Goal: Information Seeking & Learning: Find specific page/section

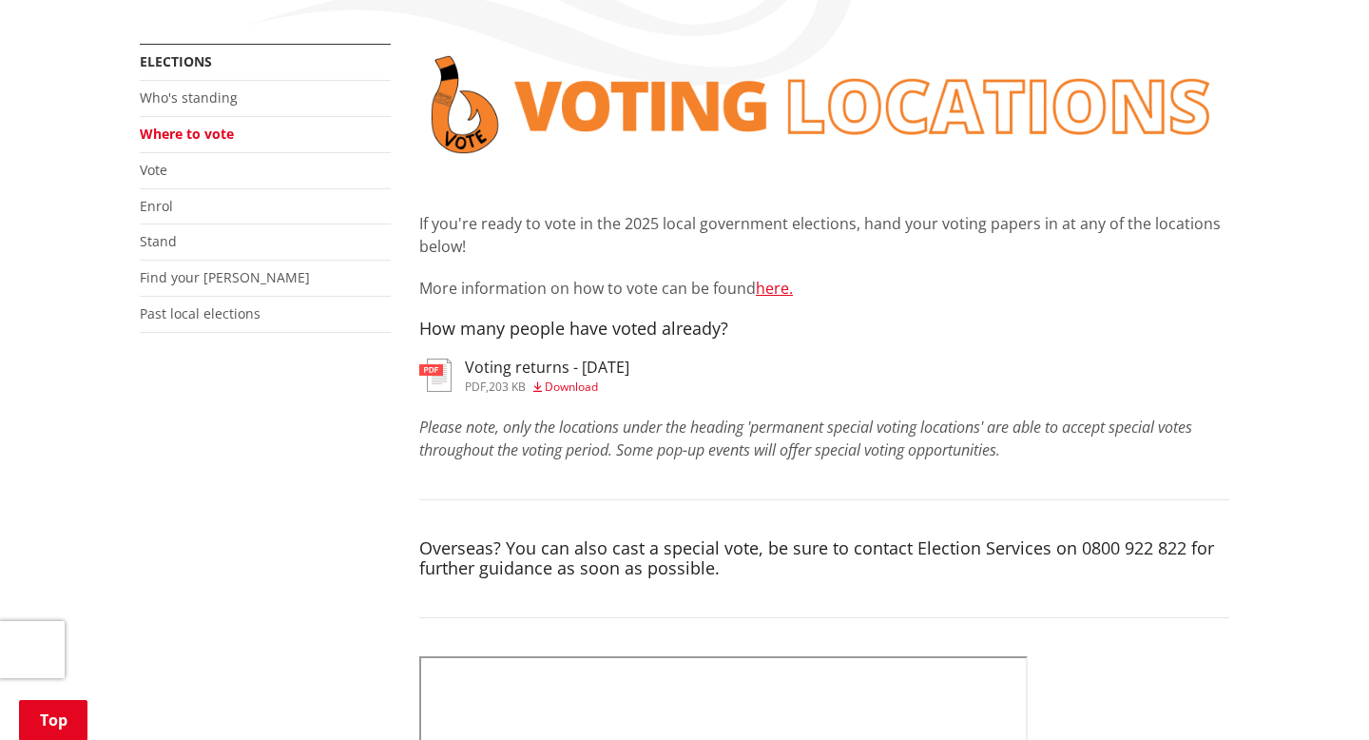
scroll to position [425, 0]
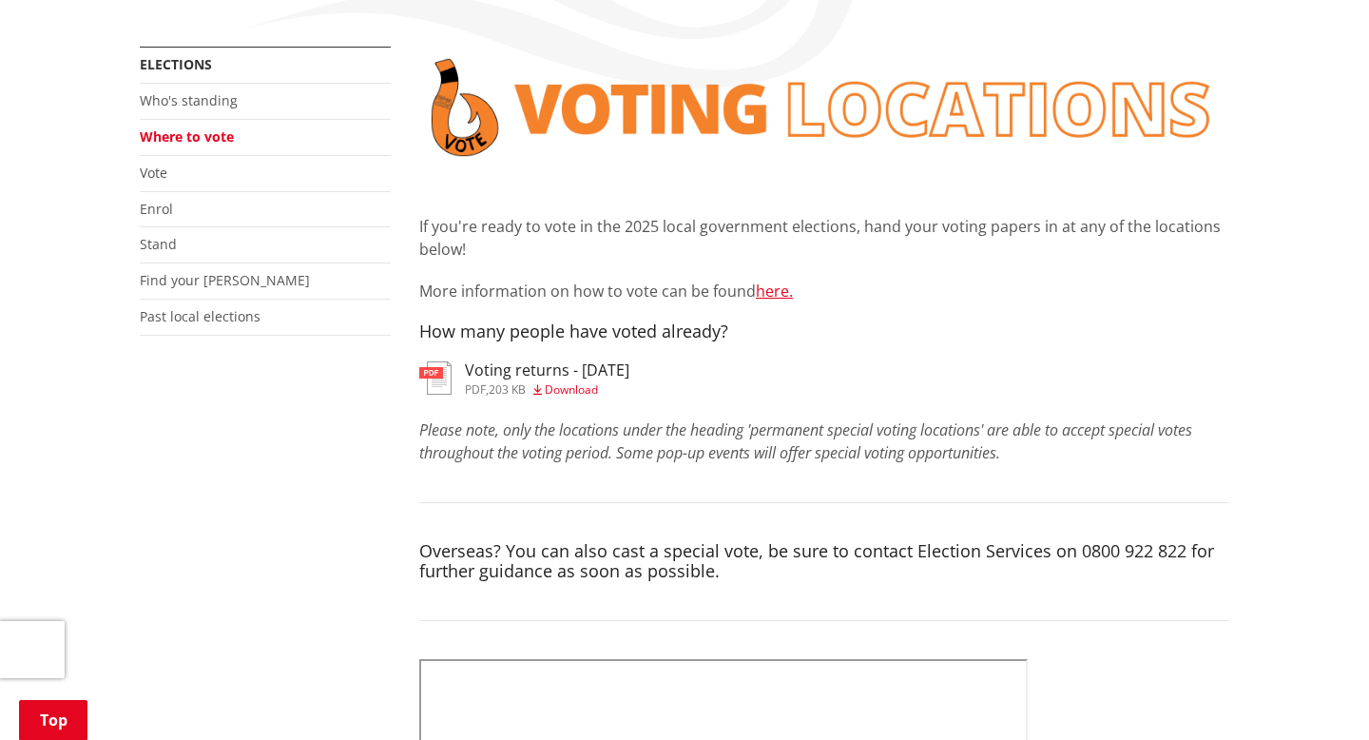
click at [570, 381] on span "Download" at bounding box center [571, 389] width 53 height 16
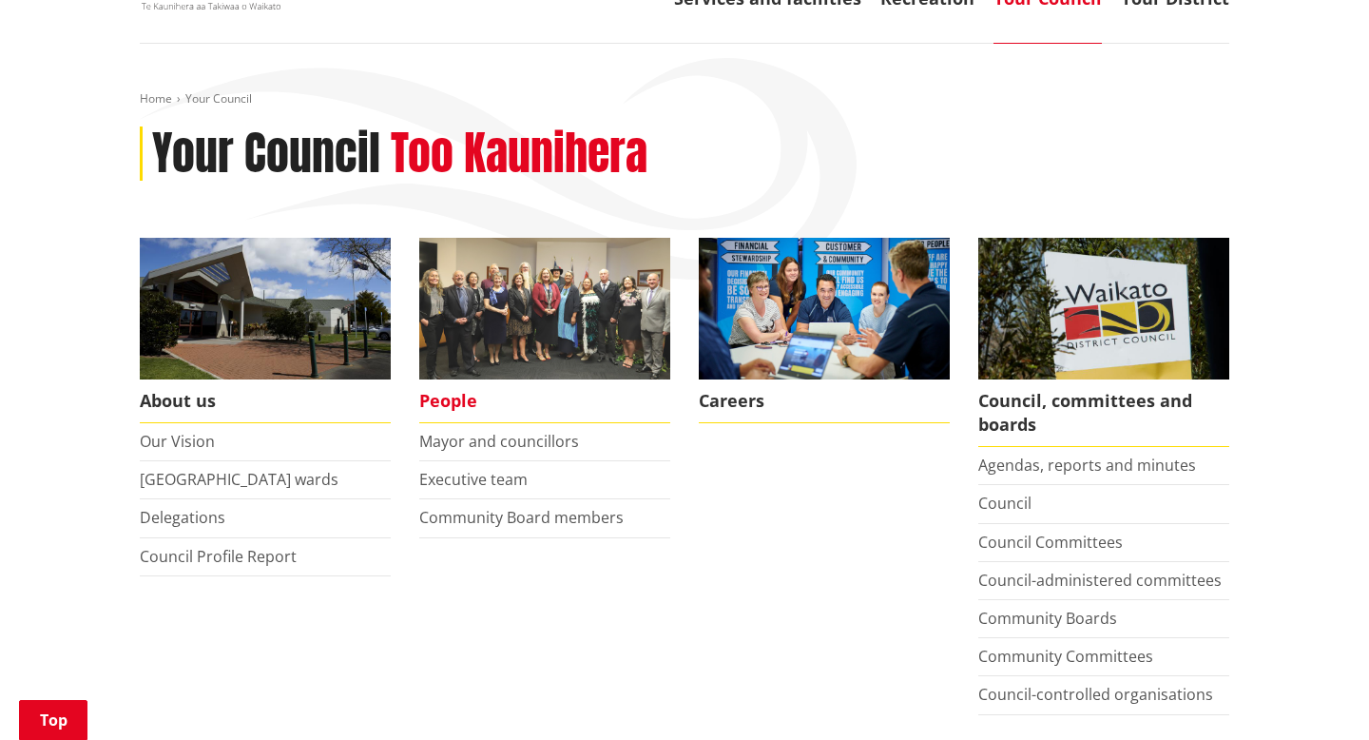
scroll to position [236, 0]
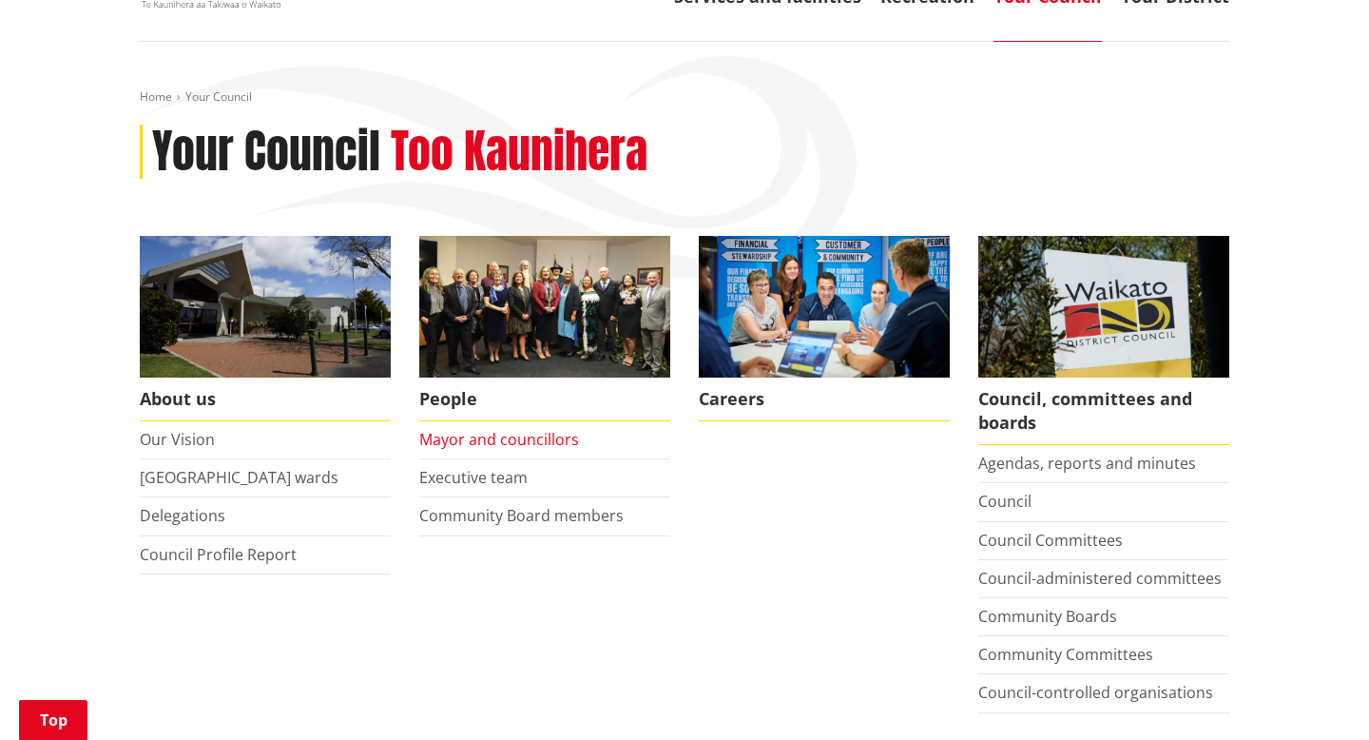
click at [517, 429] on link "Mayor and councillors" at bounding box center [499, 439] width 160 height 21
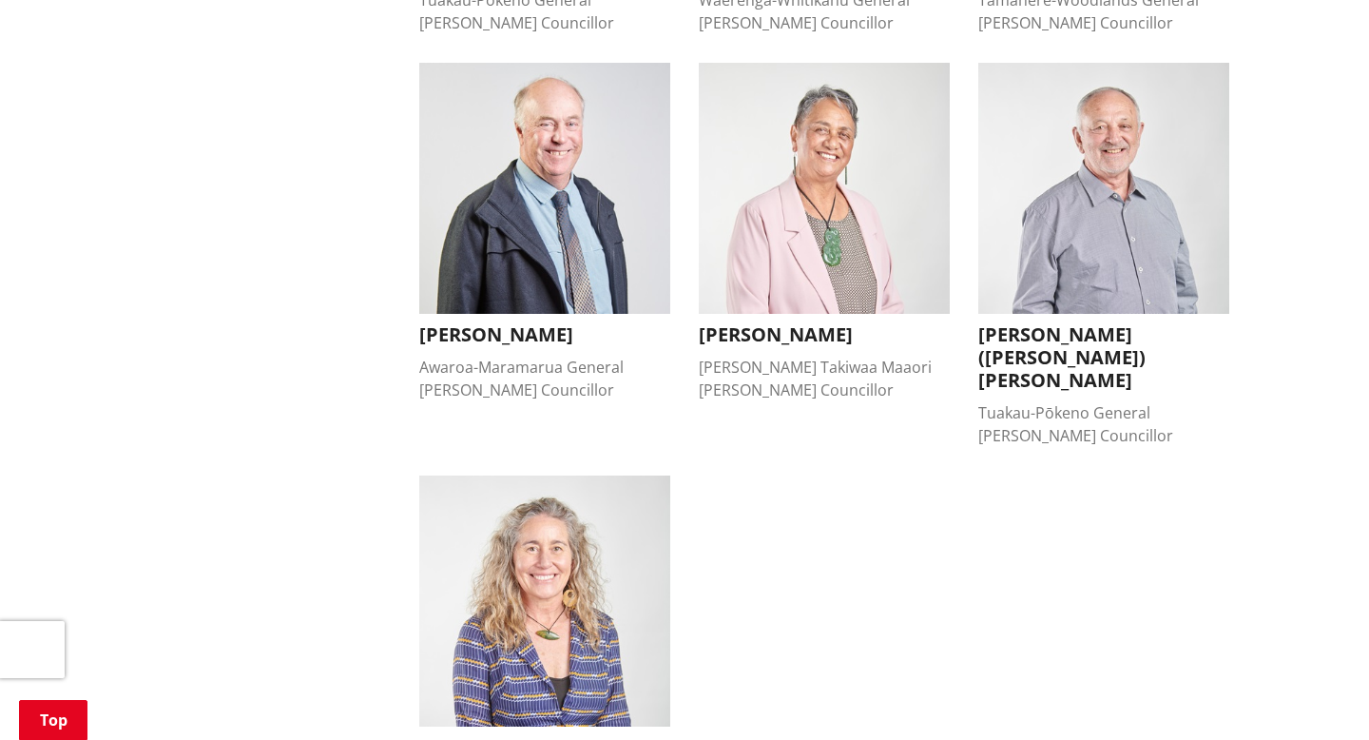
scroll to position [1682, 0]
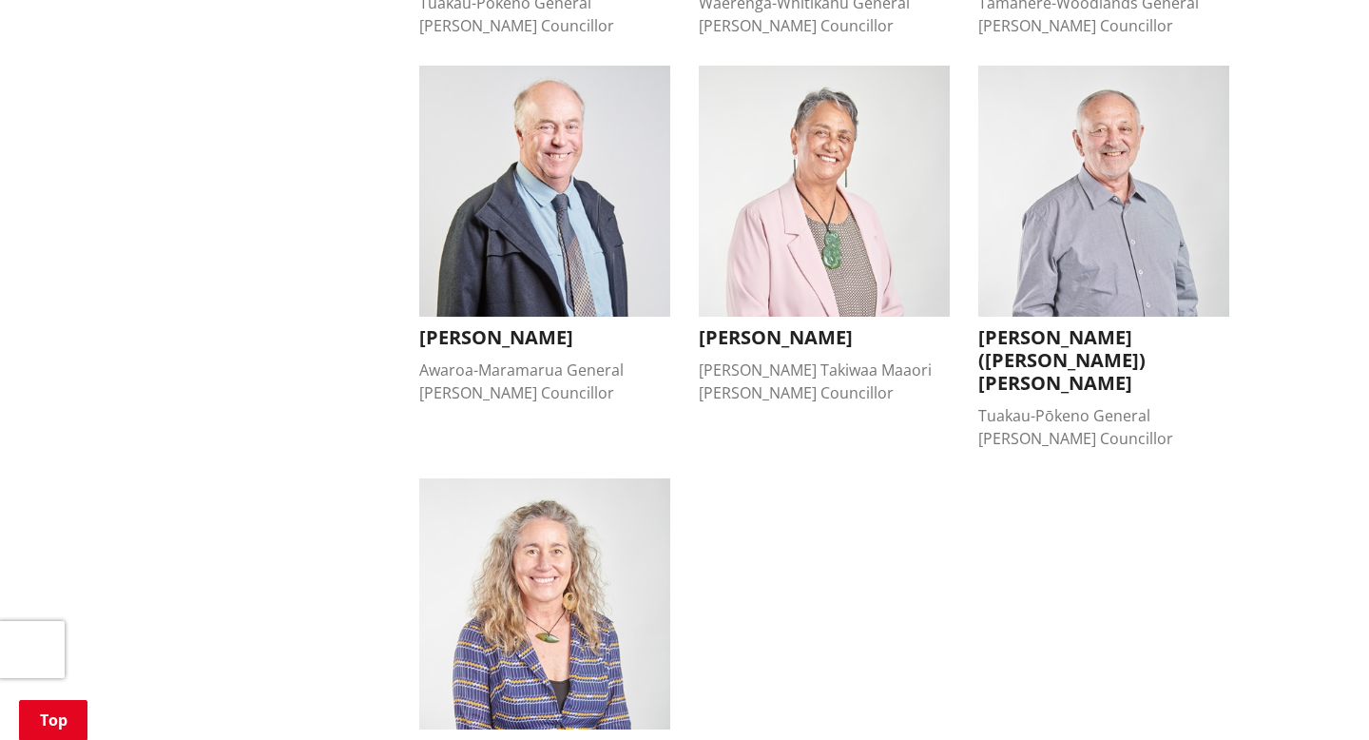
click at [492, 255] on img "button" at bounding box center [544, 191] width 251 height 251
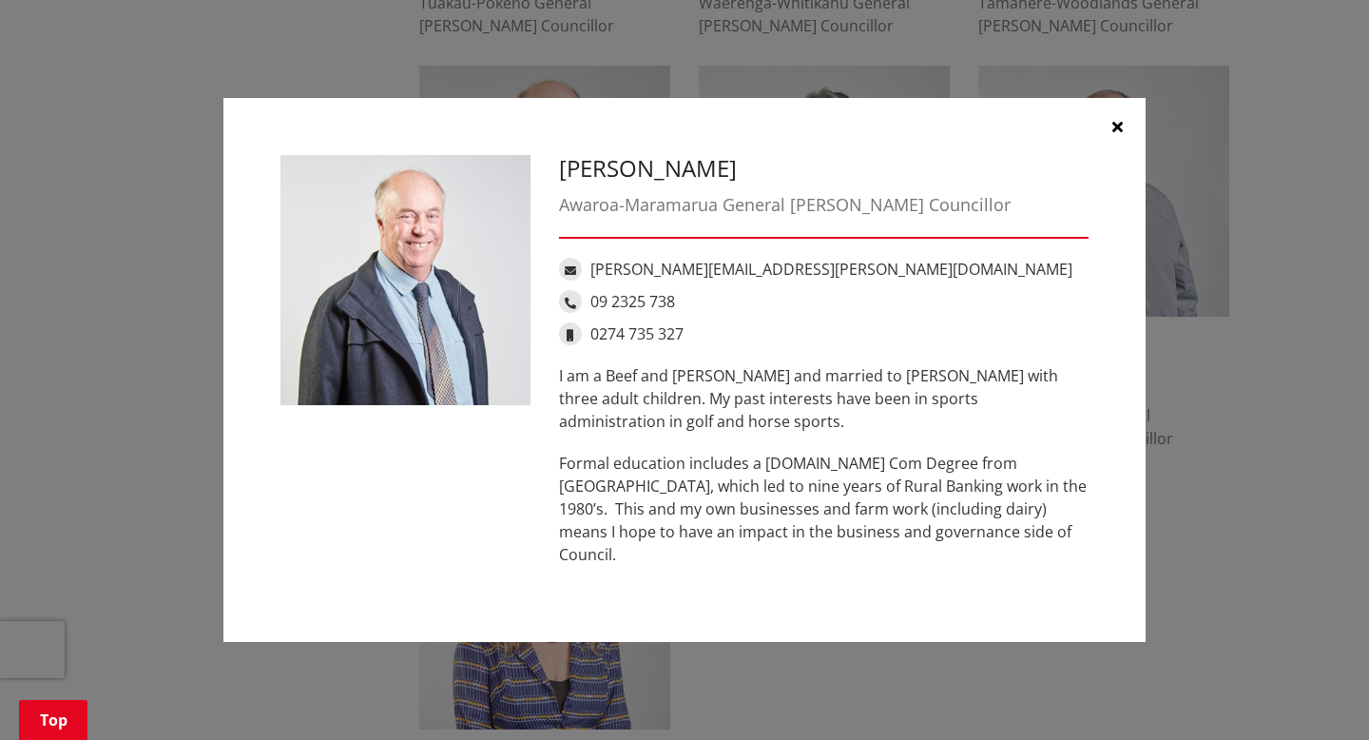
click at [1119, 129] on icon "button" at bounding box center [1117, 126] width 10 height 15
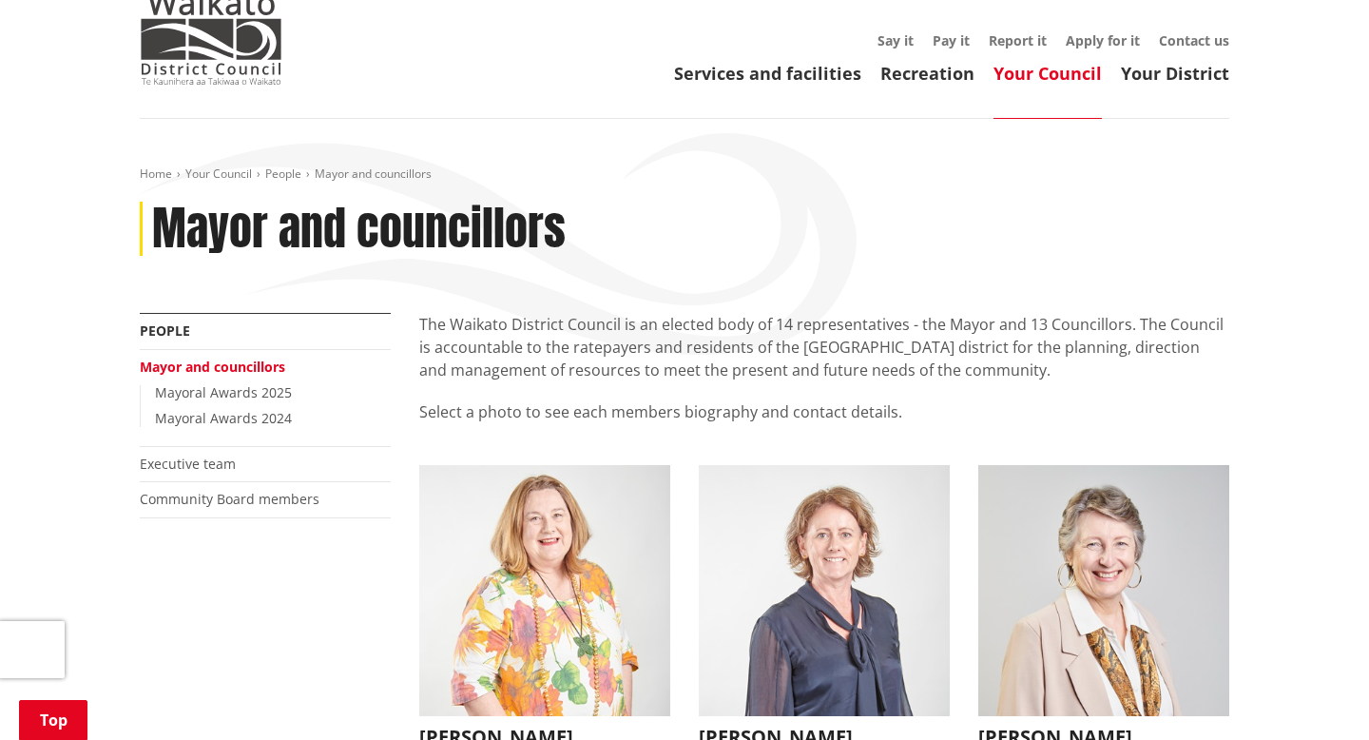
scroll to position [0, 0]
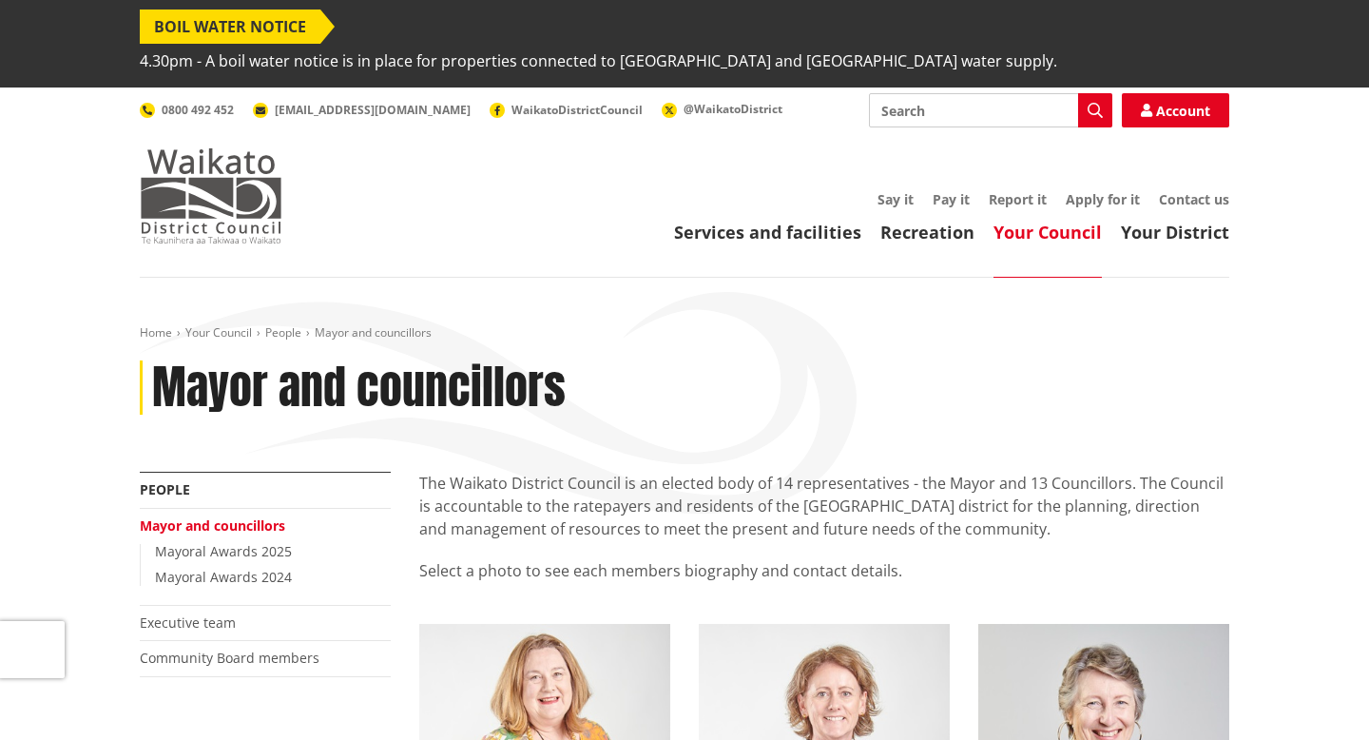
click at [230, 171] on img at bounding box center [211, 195] width 143 height 95
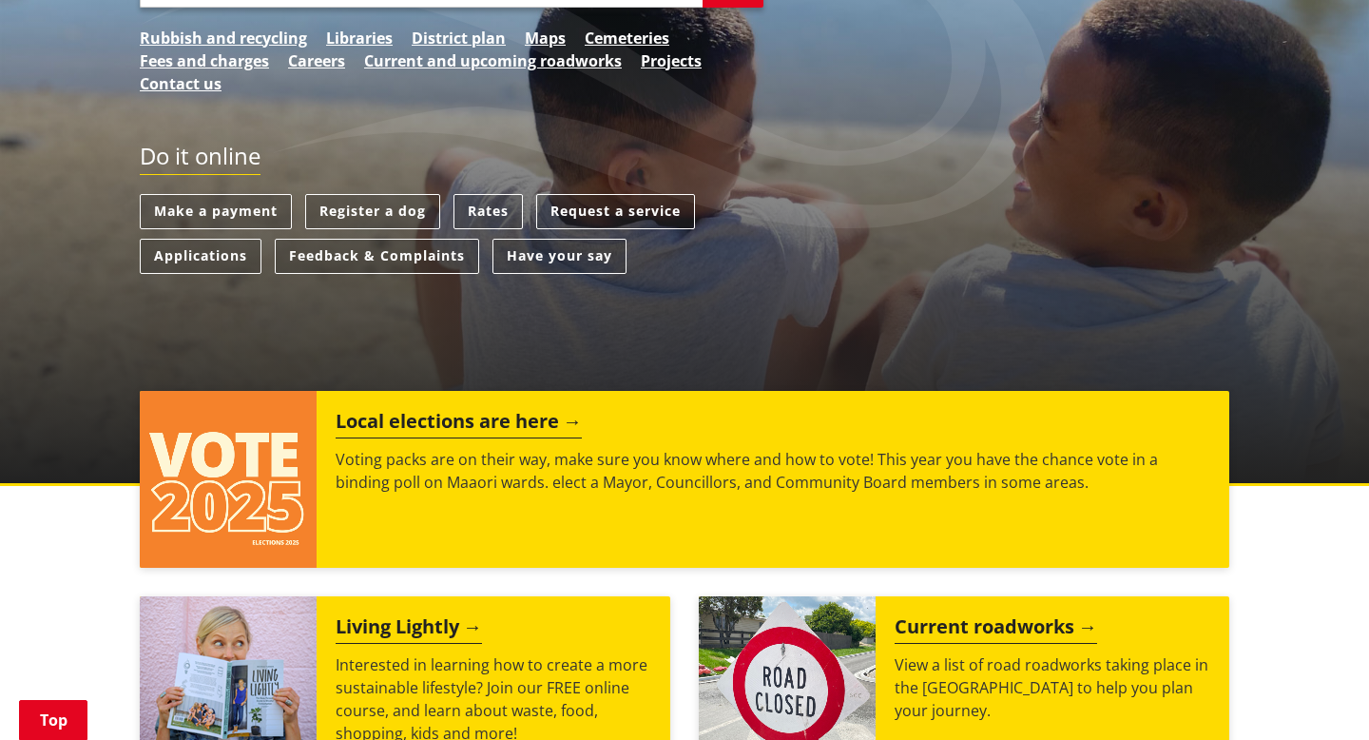
scroll to position [493, 0]
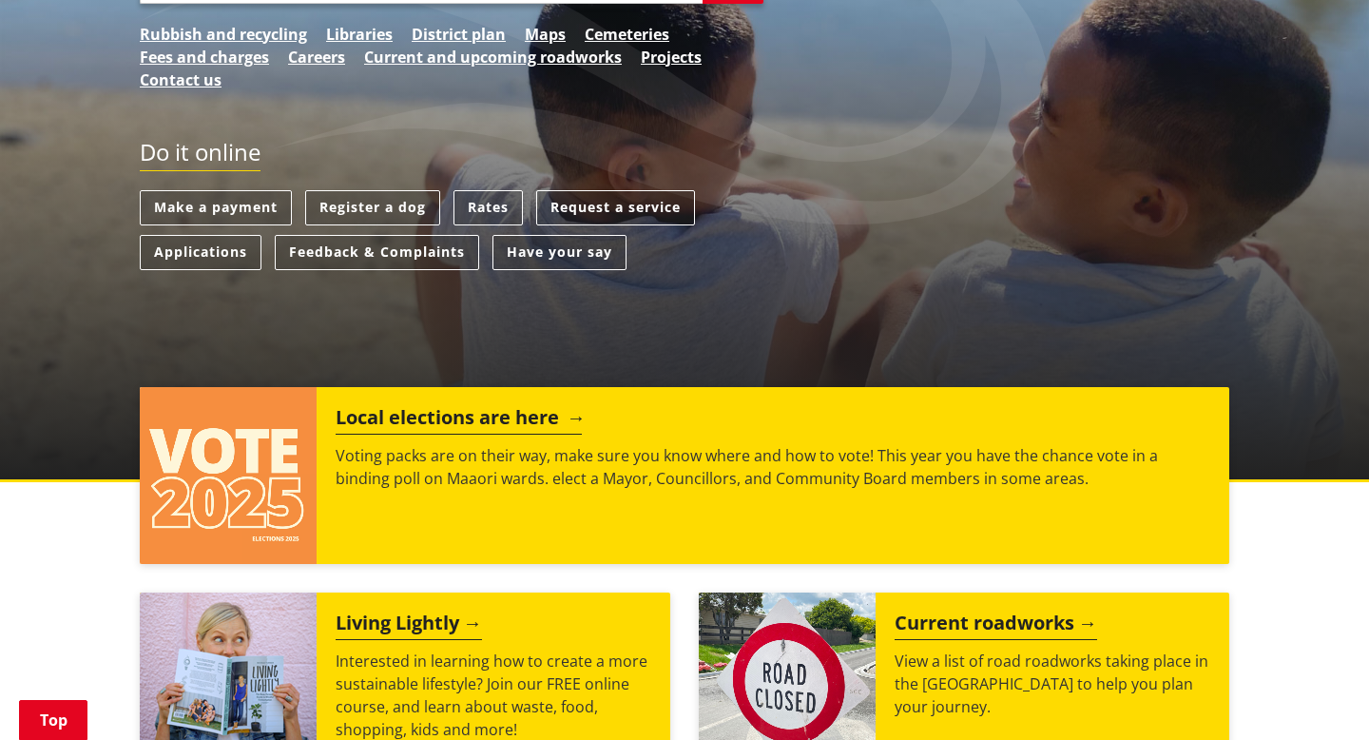
click at [437, 406] on h2 "Local elections are here" at bounding box center [459, 420] width 246 height 29
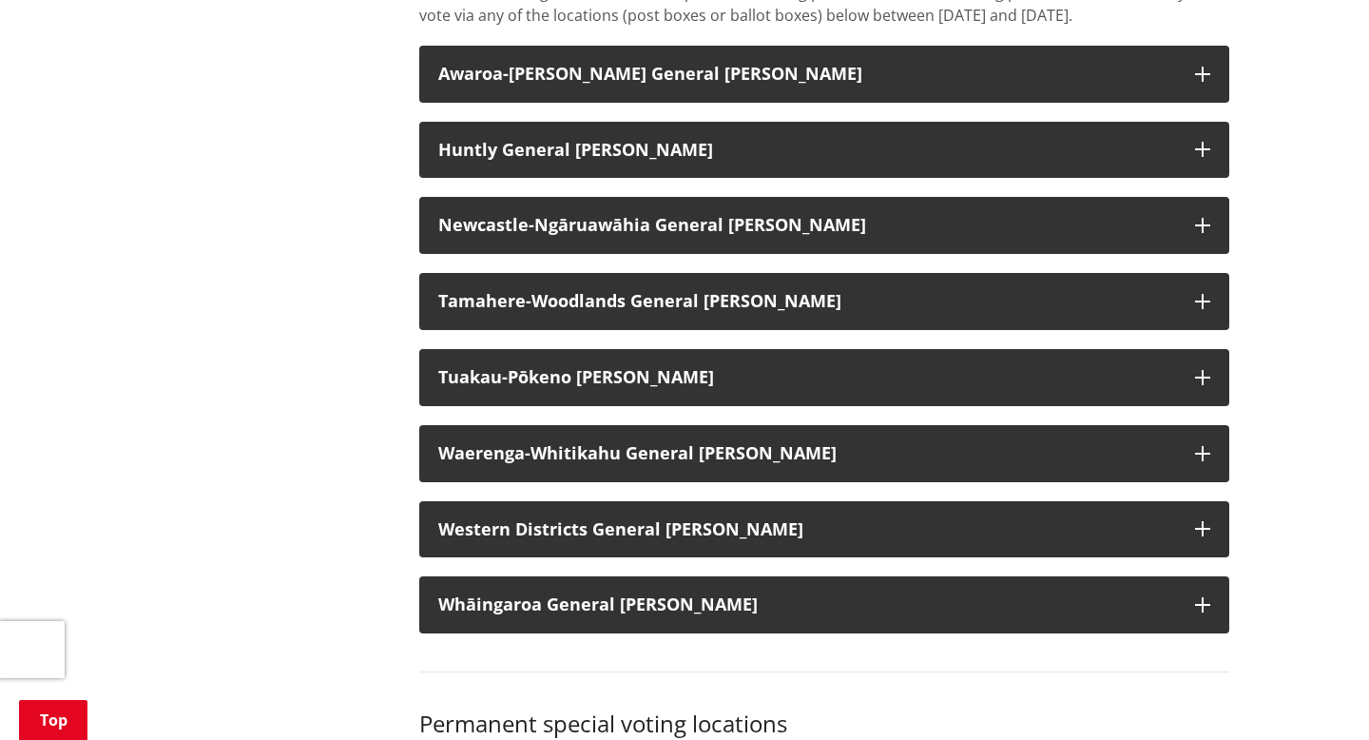
scroll to position [1693, 0]
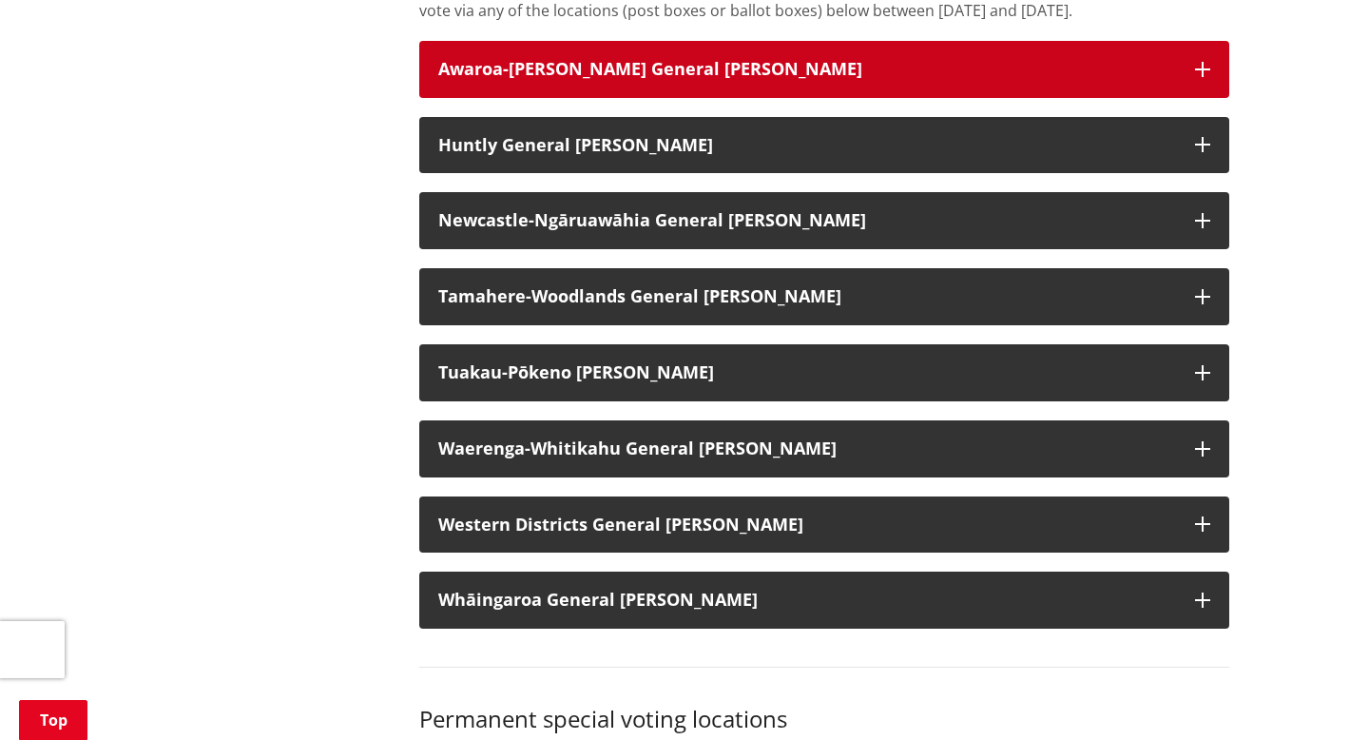
click at [640, 60] on h3 "Awaroa-[PERSON_NAME] General [PERSON_NAME]" at bounding box center [807, 69] width 738 height 19
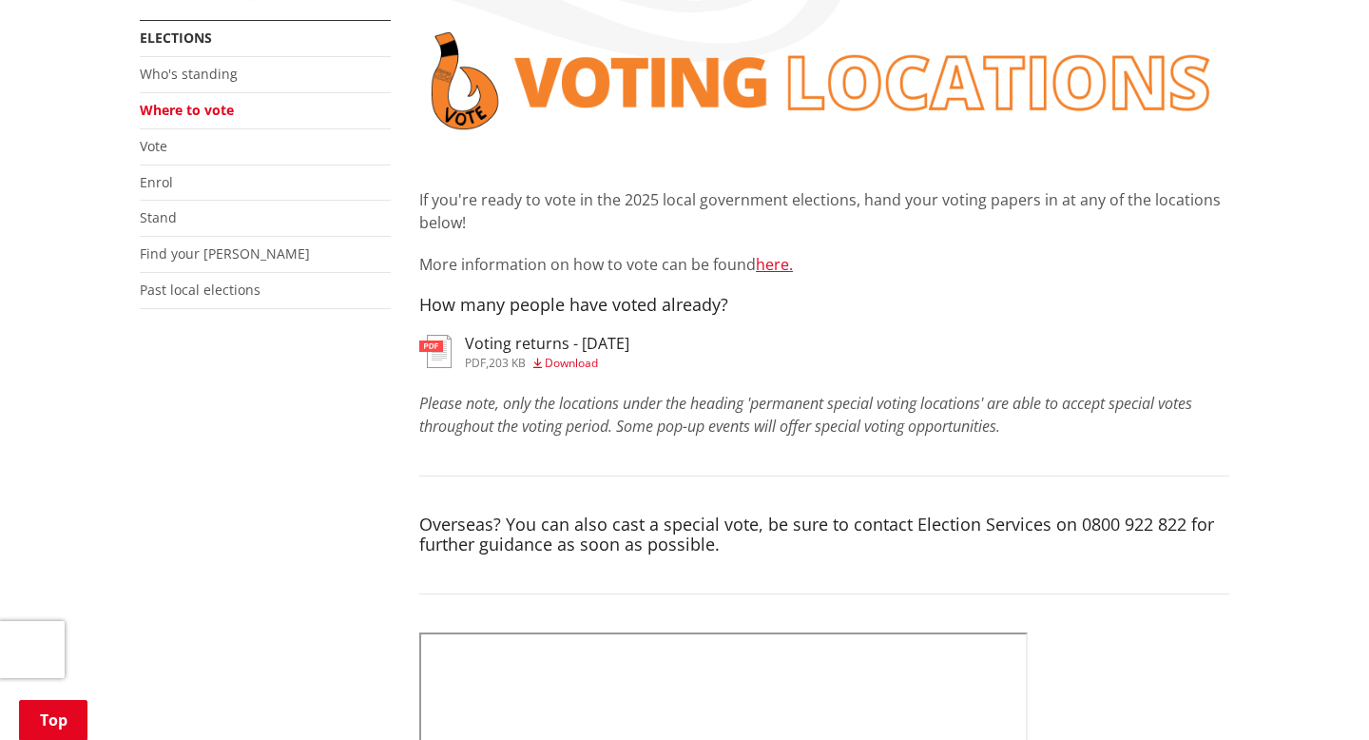
scroll to position [0, 0]
